Goal: Check status

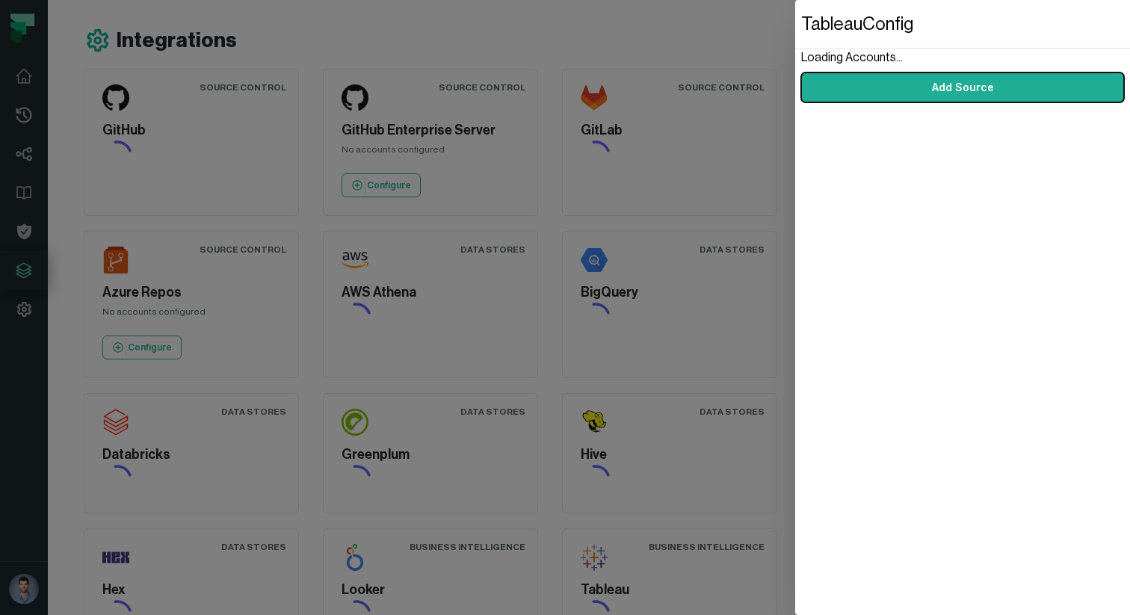
click at [795, 71] on dialog "Tableau Config Loading Accounts... Add Source" at bounding box center [962, 307] width 335 height 615
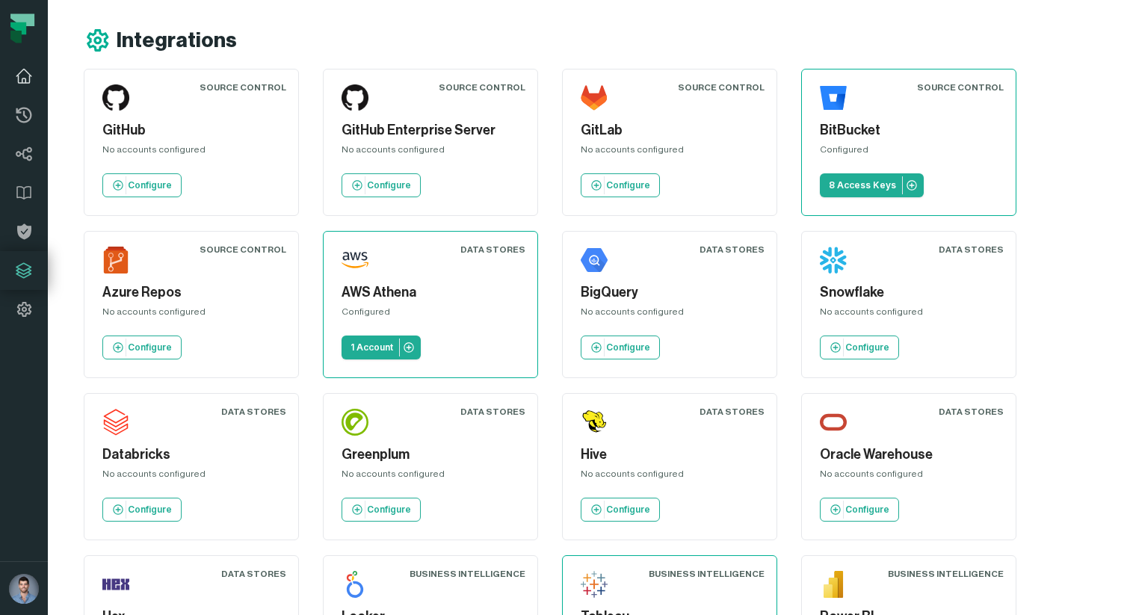
click at [22, 86] on link "Dashboard" at bounding box center [24, 76] width 48 height 39
click at [21, 77] on icon at bounding box center [24, 76] width 18 height 18
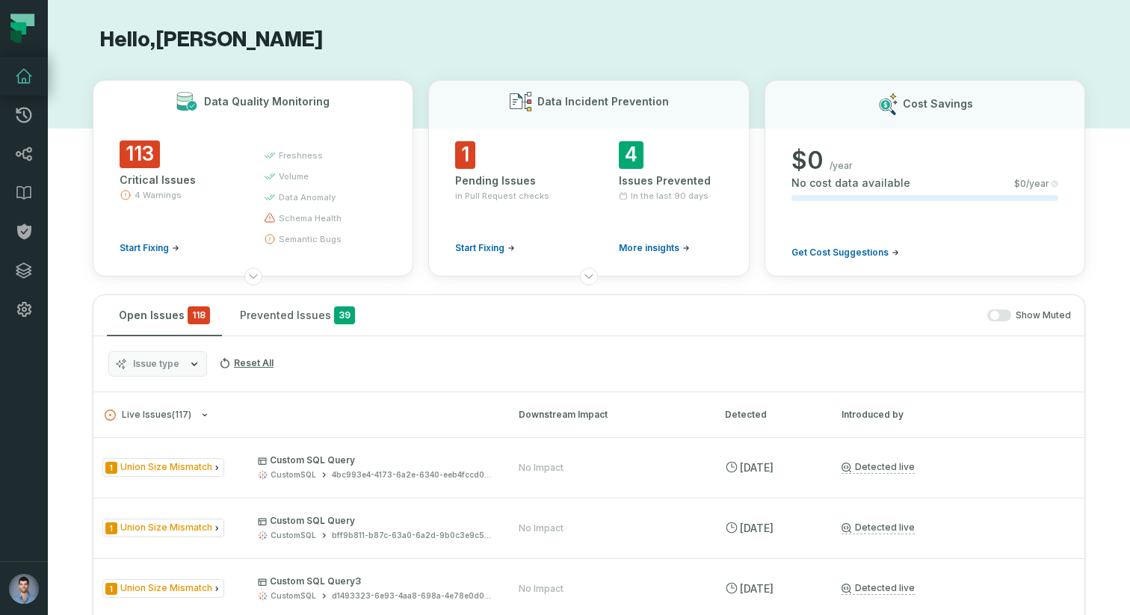
drag, startPoint x: 196, startPoint y: 179, endPoint x: 123, endPoint y: 179, distance: 73.2
click at [123, 179] on div "Critical Issues" at bounding box center [178, 180] width 117 height 15
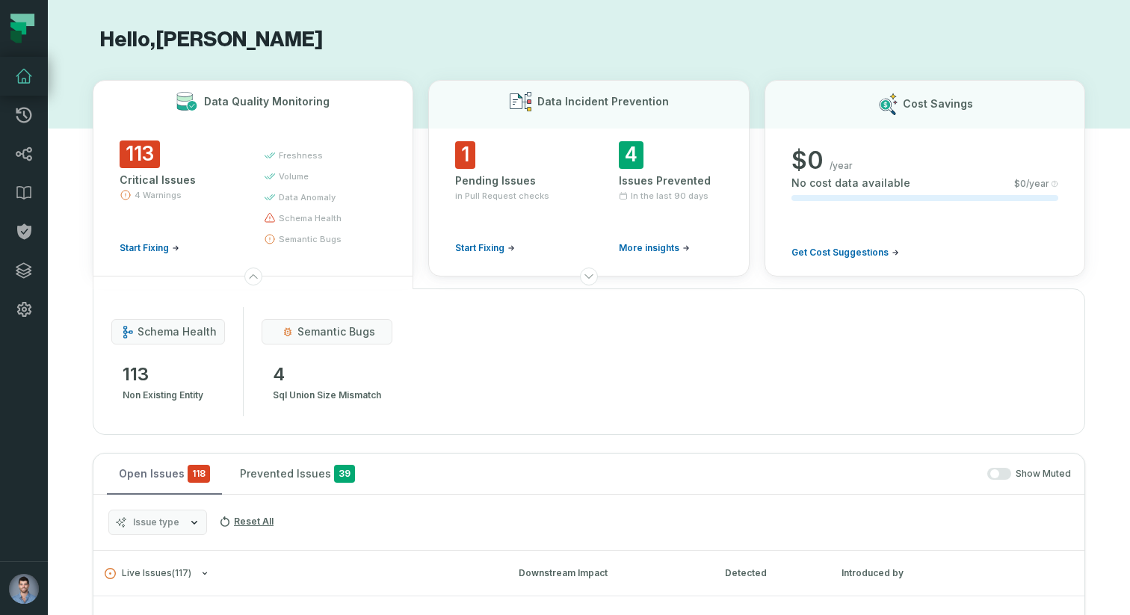
click at [142, 472] on button "Open Issues 118" at bounding box center [164, 474] width 115 height 40
